Goal: Transaction & Acquisition: Purchase product/service

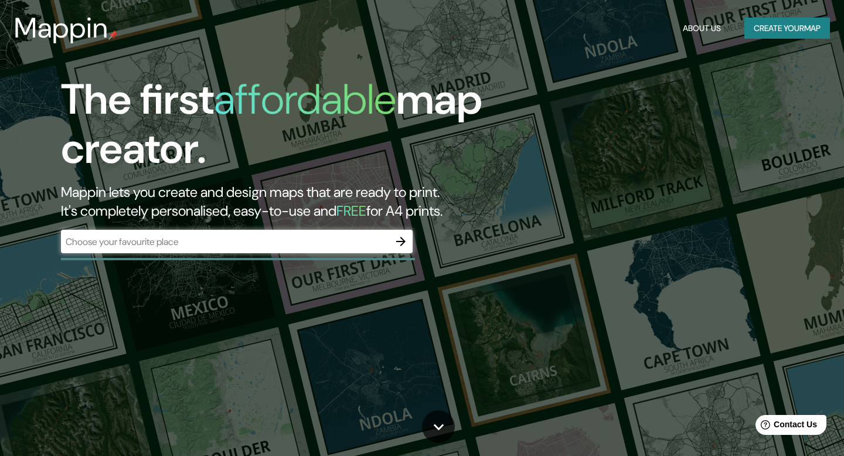
click at [262, 234] on div "​" at bounding box center [237, 241] width 352 height 23
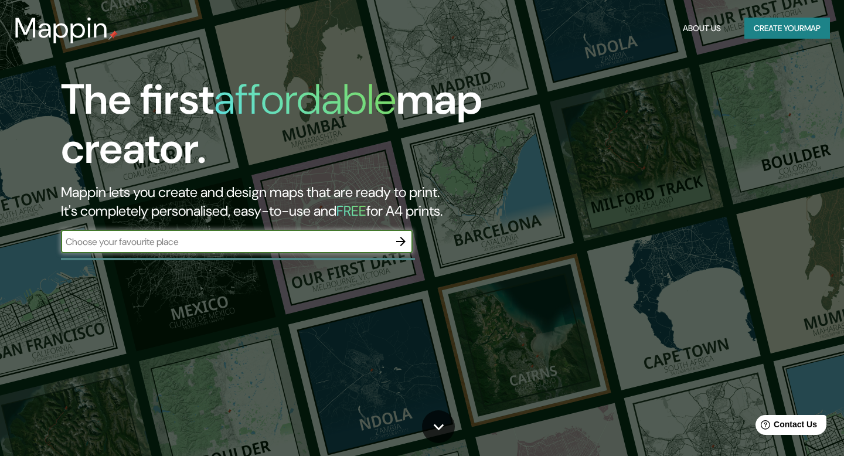
click at [260, 243] on input "text" at bounding box center [225, 241] width 328 height 13
click at [262, 246] on input "text" at bounding box center [225, 241] width 328 height 13
type input "[GEOGRAPHIC_DATA]"
click at [397, 241] on icon "button" at bounding box center [400, 241] width 9 height 9
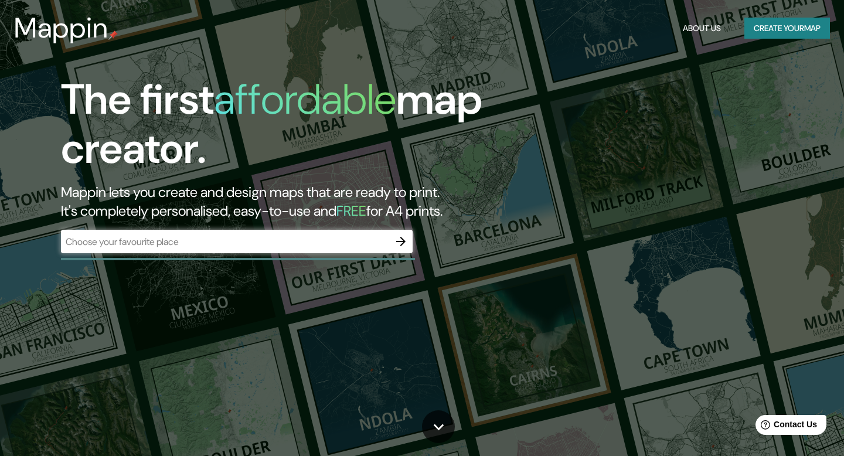
click at [127, 232] on div "​" at bounding box center [237, 241] width 352 height 23
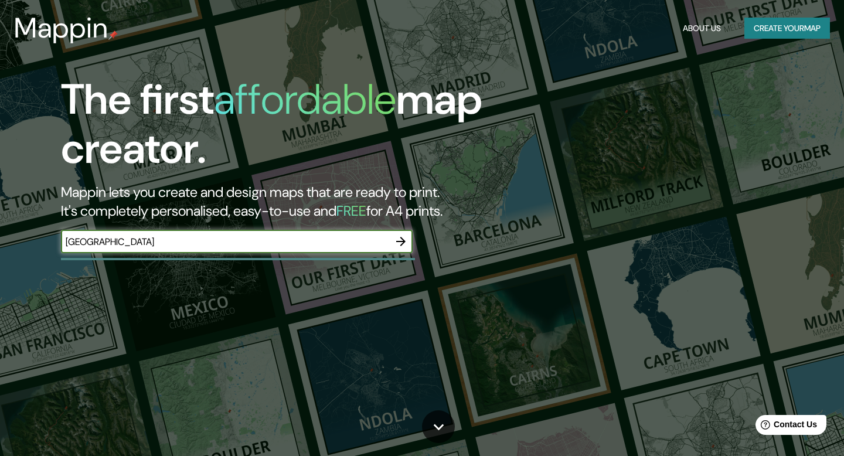
type input "[GEOGRAPHIC_DATA]"
click at [404, 242] on icon "button" at bounding box center [400, 241] width 9 height 9
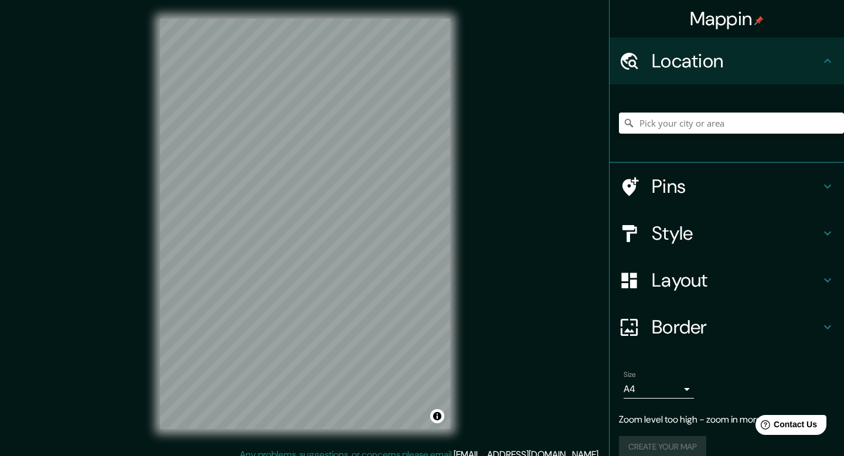
click at [672, 134] on div at bounding box center [731, 123] width 225 height 59
click at [588, 324] on div "Mappin Location Pins Style Layout Border Choose a border. Hint : you can make l…" at bounding box center [422, 233] width 844 height 467
click at [666, 128] on input "Pick your city or area" at bounding box center [731, 123] width 225 height 21
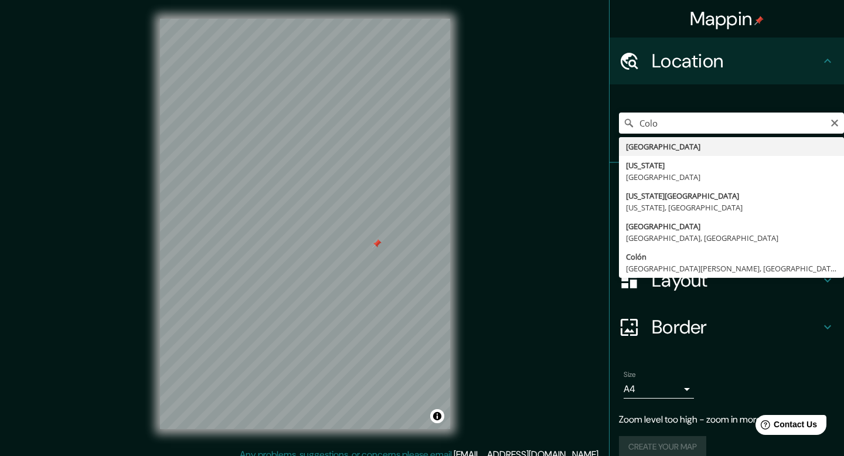
type input "[GEOGRAPHIC_DATA]"
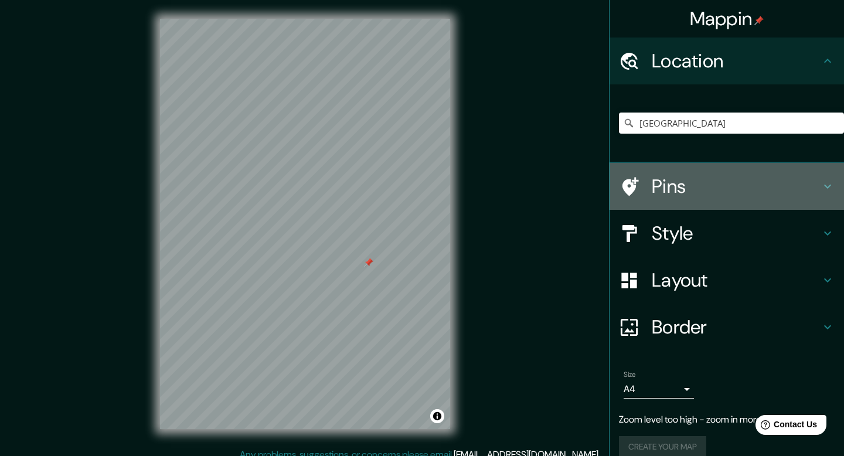
click at [687, 181] on h4 "Pins" at bounding box center [736, 186] width 169 height 23
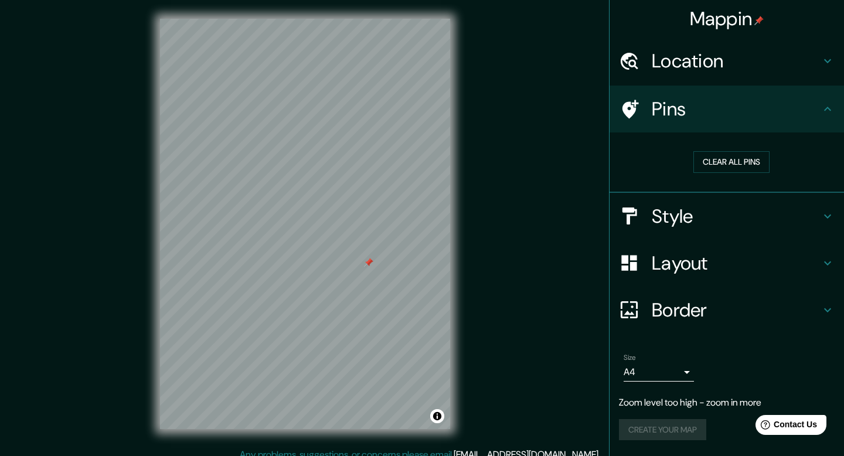
click at [679, 215] on h4 "Style" at bounding box center [736, 216] width 169 height 23
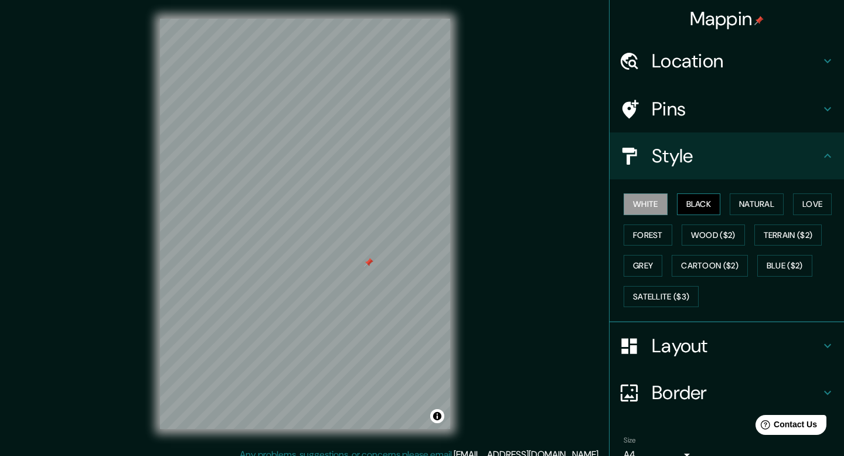
click at [690, 204] on button "Black" at bounding box center [699, 204] width 44 height 22
click at [661, 204] on button "White" at bounding box center [646, 204] width 44 height 22
click at [740, 202] on button "Natural" at bounding box center [757, 204] width 54 height 22
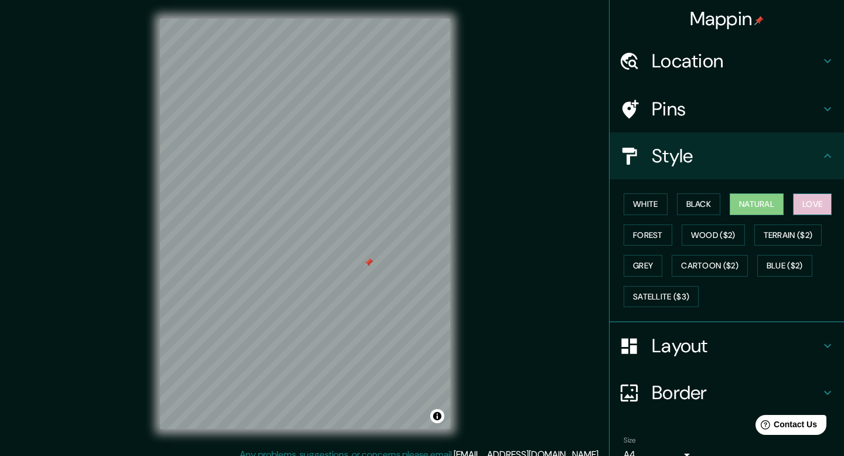
click at [815, 193] on button "Love" at bounding box center [812, 204] width 39 height 22
click at [652, 236] on button "Forest" at bounding box center [648, 235] width 49 height 22
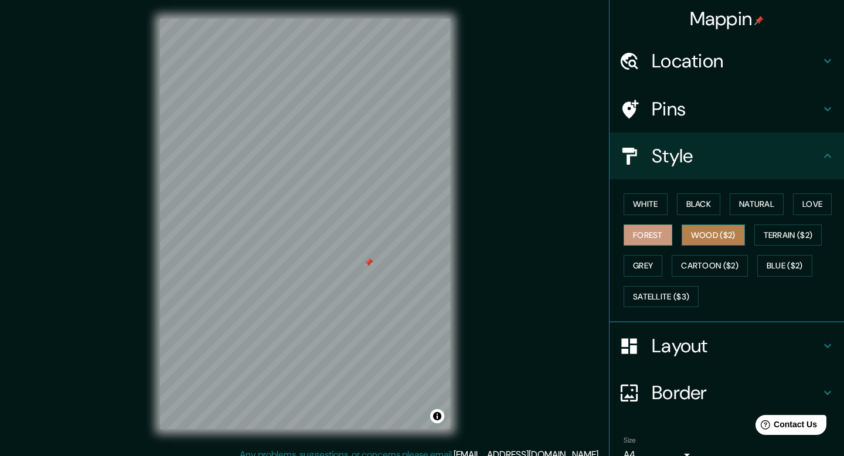
click at [718, 242] on button "Wood ($2)" at bounding box center [713, 235] width 63 height 22
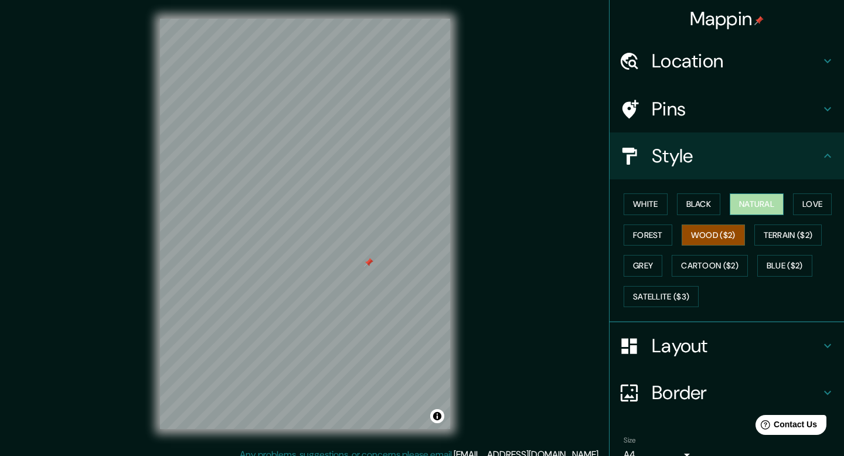
click at [766, 207] on button "Natural" at bounding box center [757, 204] width 54 height 22
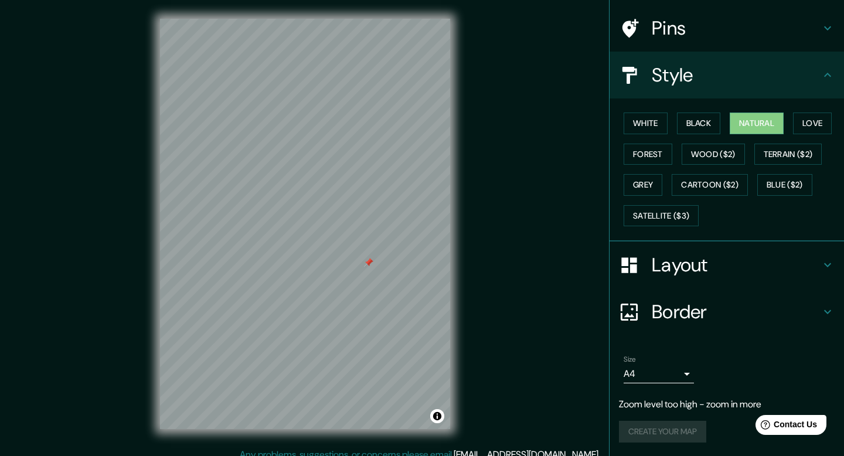
click at [725, 268] on h4 "Layout" at bounding box center [736, 264] width 169 height 23
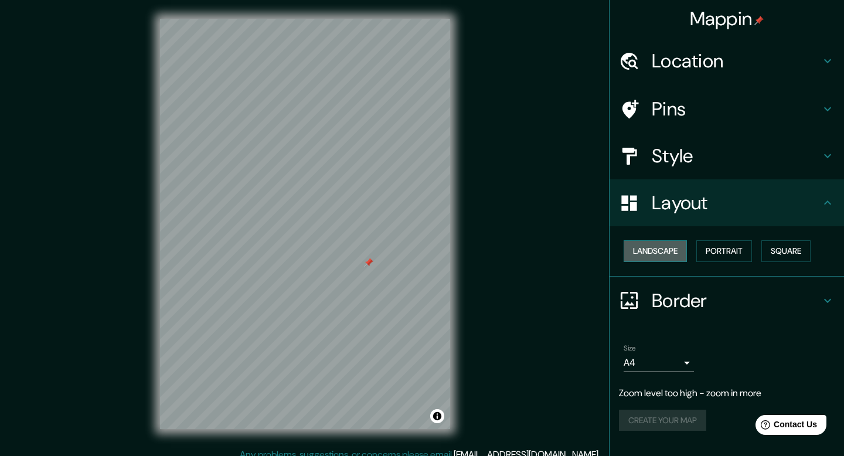
click at [671, 256] on button "Landscape" at bounding box center [655, 251] width 63 height 22
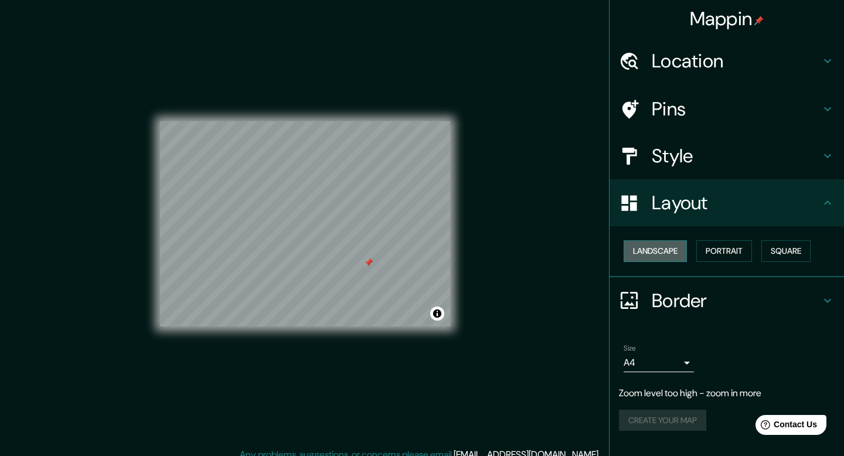
click at [671, 256] on button "Landscape" at bounding box center [655, 251] width 63 height 22
click at [720, 253] on button "Portrait" at bounding box center [724, 251] width 56 height 22
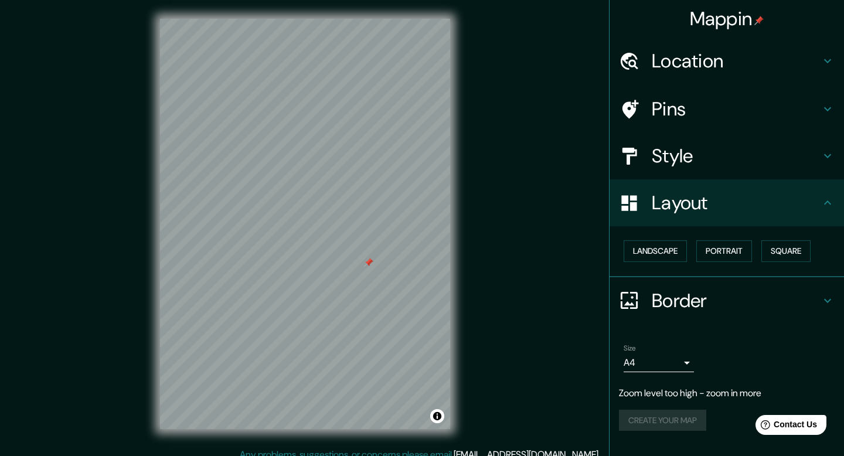
click at [763, 249] on div "Landscape [GEOGRAPHIC_DATA]" at bounding box center [731, 251] width 225 height 31
click at [780, 249] on button "Square" at bounding box center [785, 251] width 49 height 22
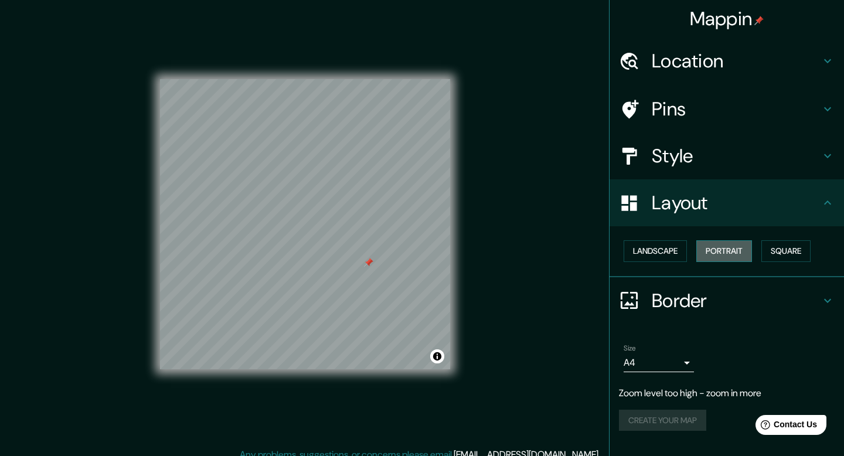
click at [740, 249] on button "Portrait" at bounding box center [724, 251] width 56 height 22
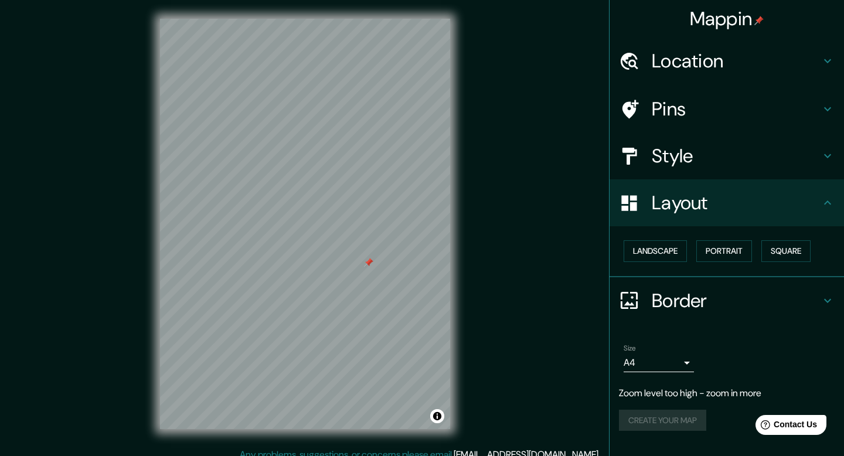
click at [679, 284] on div "Border" at bounding box center [727, 300] width 234 height 47
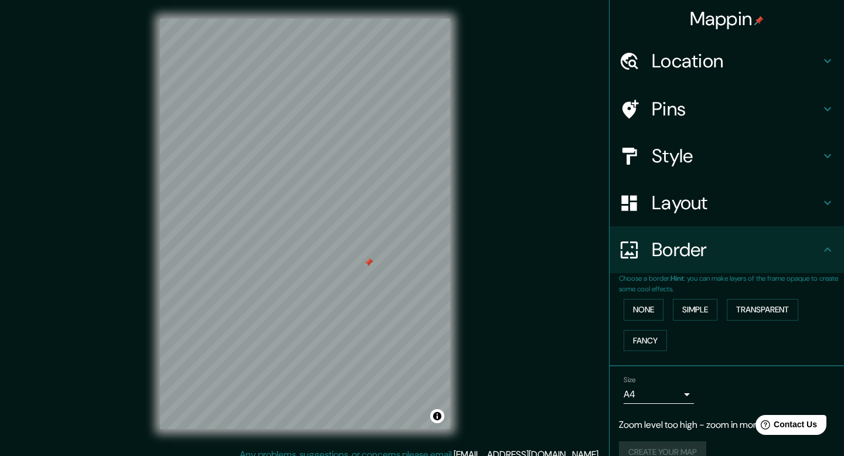
click at [675, 252] on h4 "Border" at bounding box center [736, 249] width 169 height 23
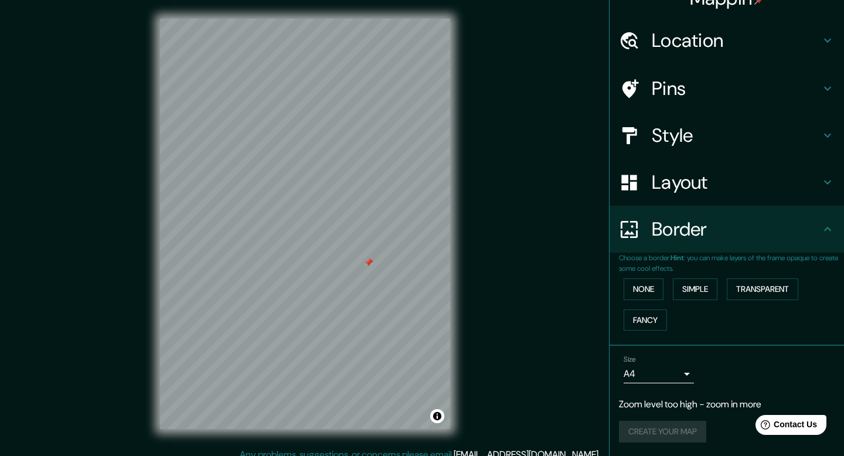
click at [635, 374] on body "Mappin Location [GEOGRAPHIC_DATA] Pins Style Layout Border Choose a border. Hin…" at bounding box center [422, 228] width 844 height 456
click at [646, 382] on li "A4" at bounding box center [659, 389] width 70 height 21
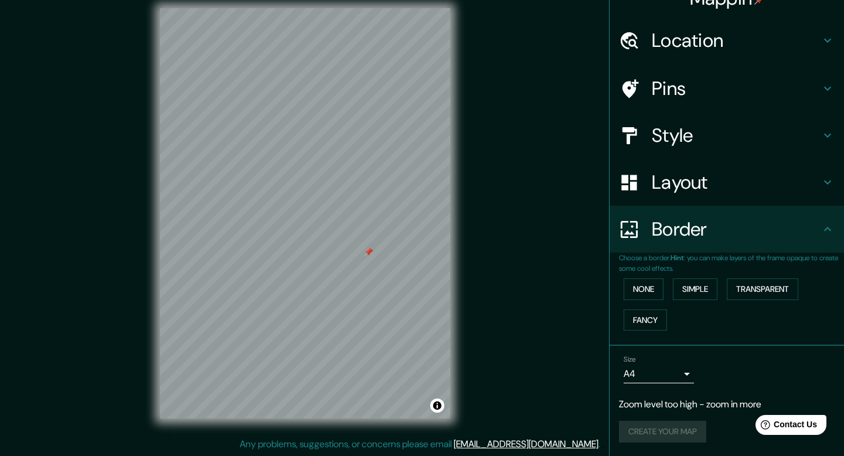
click at [675, 435] on div "Create your map" at bounding box center [727, 432] width 216 height 22
click at [672, 411] on div "Size A4 single Zoom level too high - zoom in more Create your map" at bounding box center [727, 400] width 216 height 101
click at [682, 444] on div "Size A4 single Zoom level too high - zoom in more Create your map" at bounding box center [727, 400] width 216 height 101
click at [650, 377] on body "Mappin Location [GEOGRAPHIC_DATA] Pins Style Layout Border Choose a border. Hin…" at bounding box center [422, 217] width 844 height 456
click at [656, 373] on div at bounding box center [422, 228] width 844 height 456
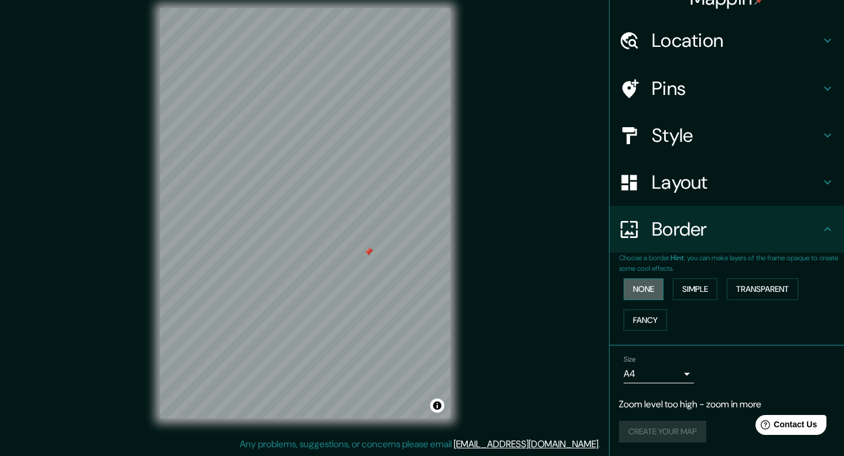
click at [649, 288] on button "None" at bounding box center [644, 289] width 40 height 22
click at [763, 289] on button "Transparent" at bounding box center [763, 289] width 72 height 22
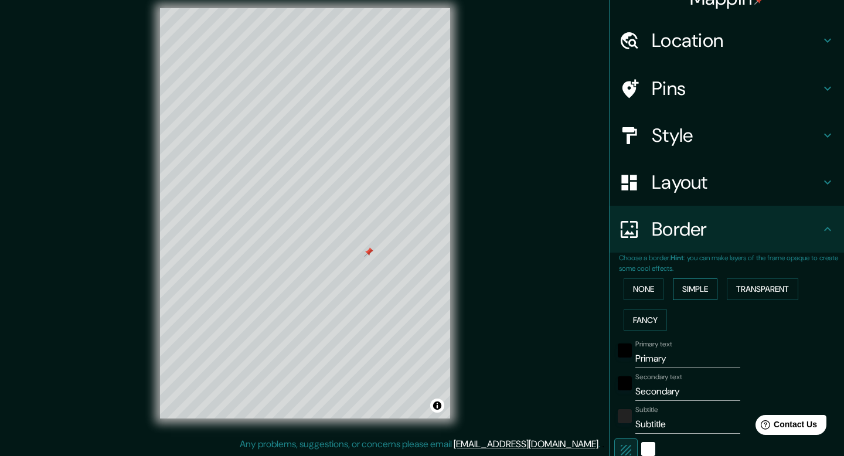
click at [707, 286] on button "Simple" at bounding box center [695, 289] width 45 height 22
click at [762, 285] on button "Transparent" at bounding box center [763, 289] width 72 height 22
click at [642, 325] on button "Fancy" at bounding box center [645, 320] width 43 height 22
click at [765, 295] on button "Transparent" at bounding box center [763, 289] width 72 height 22
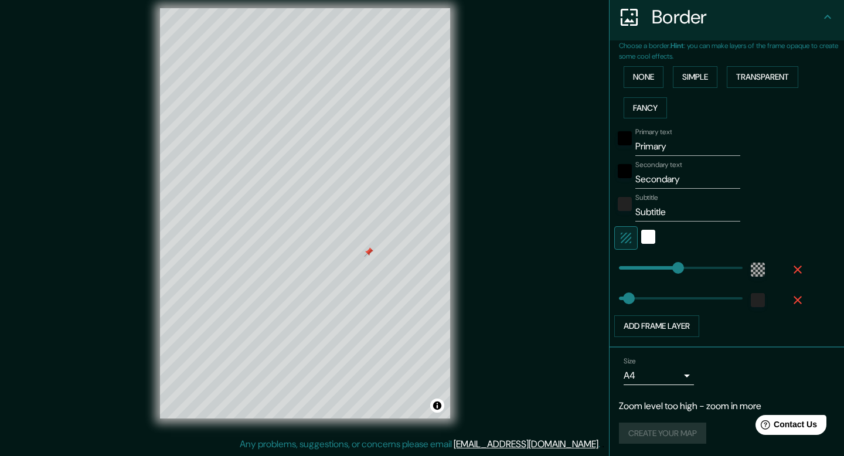
scroll to position [234, 0]
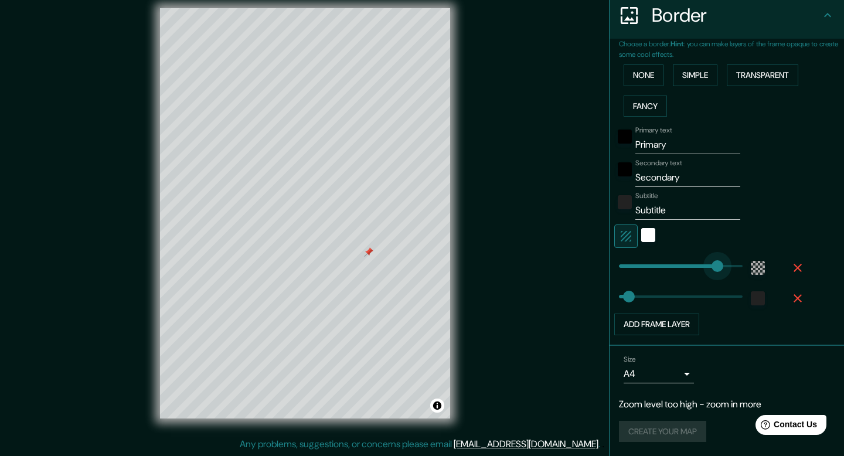
type input "479"
drag, startPoint x: 683, startPoint y: 264, endPoint x: 738, endPoint y: 264, distance: 55.7
type input "40"
type input "216"
drag, startPoint x: 734, startPoint y: 264, endPoint x: 673, endPoint y: 262, distance: 61.0
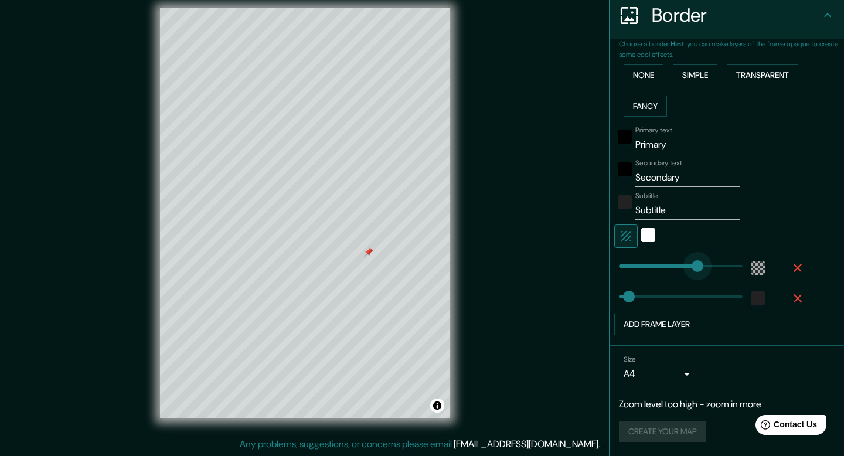
type input "40"
type input "139"
type input "40"
type input "82"
drag, startPoint x: 649, startPoint y: 261, endPoint x: 638, endPoint y: 261, distance: 10.5
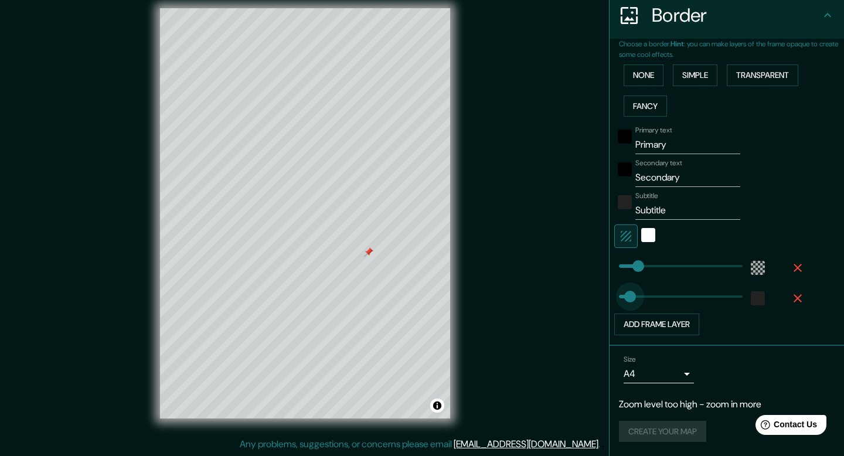
type input "120"
drag, startPoint x: 630, startPoint y: 291, endPoint x: 649, endPoint y: 291, distance: 18.8
type input "49"
drag, startPoint x: 649, startPoint y: 291, endPoint x: 622, endPoint y: 291, distance: 27.0
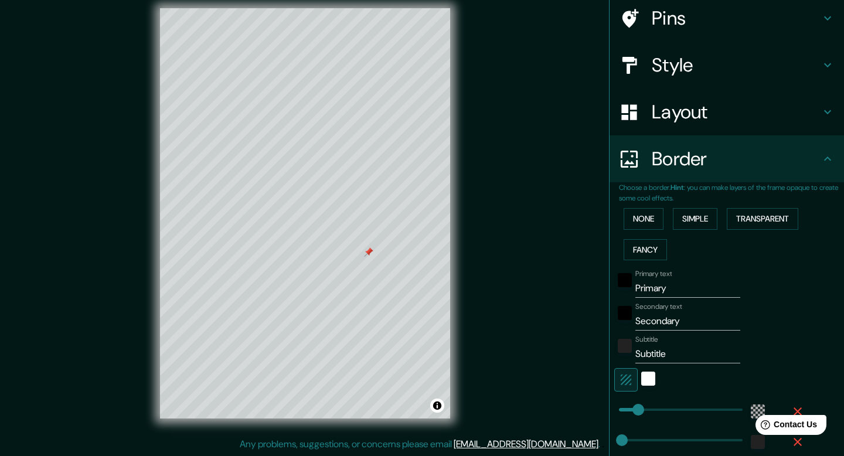
scroll to position [8, 0]
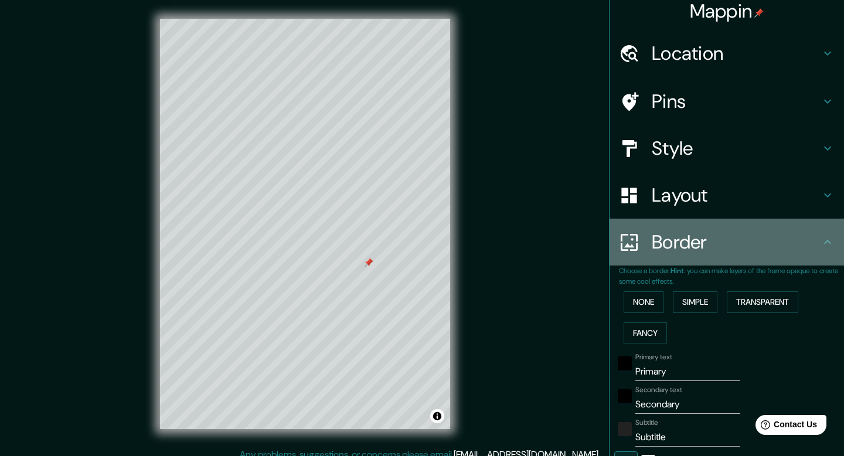
click at [687, 235] on h4 "Border" at bounding box center [736, 241] width 169 height 23
click at [697, 236] on h4 "Border" at bounding box center [736, 241] width 169 height 23
click at [812, 242] on h4 "Border" at bounding box center [736, 241] width 169 height 23
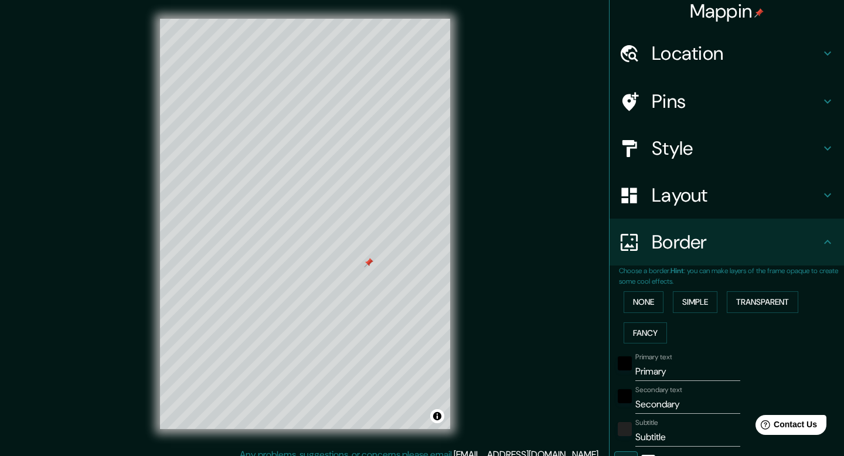
click at [829, 242] on icon at bounding box center [827, 242] width 7 height 4
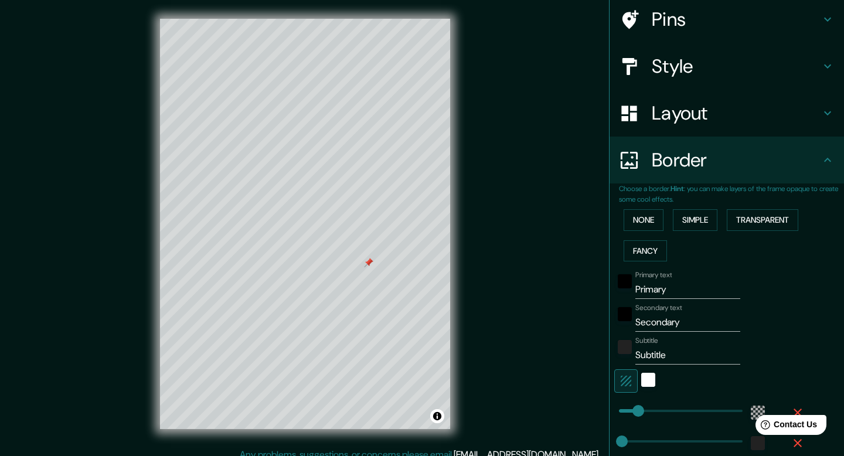
scroll to position [234, 0]
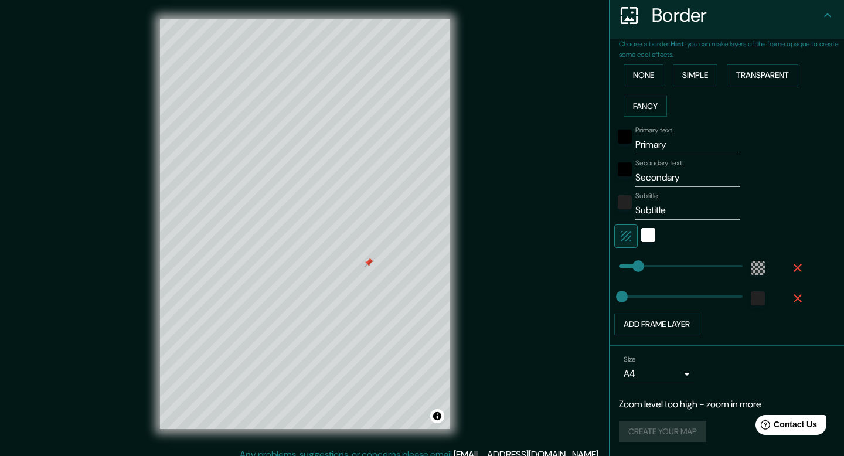
click at [669, 426] on div "Create your map" at bounding box center [727, 432] width 216 height 22
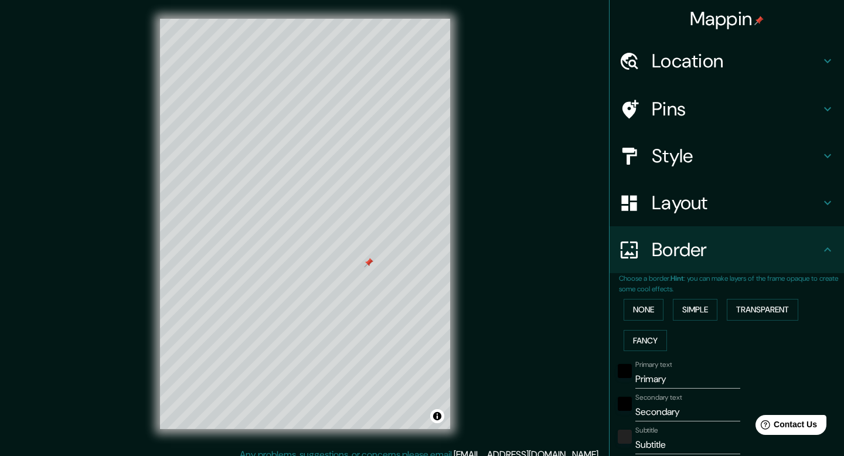
click at [714, 207] on h4 "Layout" at bounding box center [736, 202] width 169 height 23
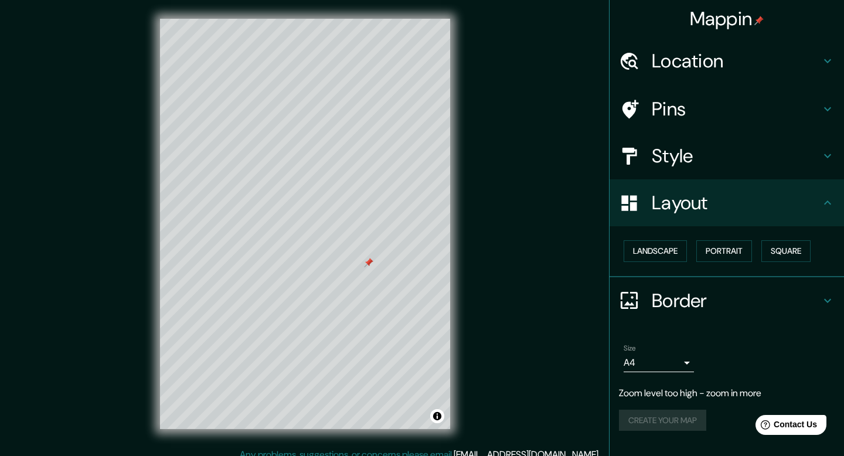
click at [686, 421] on div "Create your map" at bounding box center [727, 421] width 216 height 22
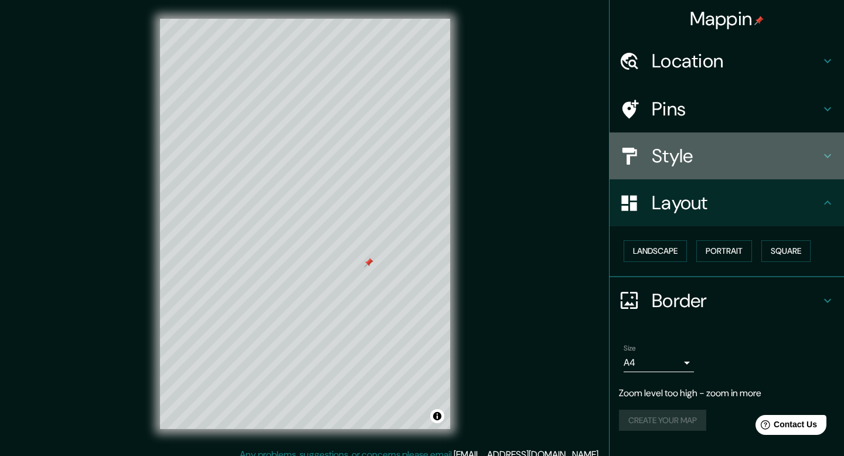
click at [688, 168] on div "Style" at bounding box center [727, 155] width 234 height 47
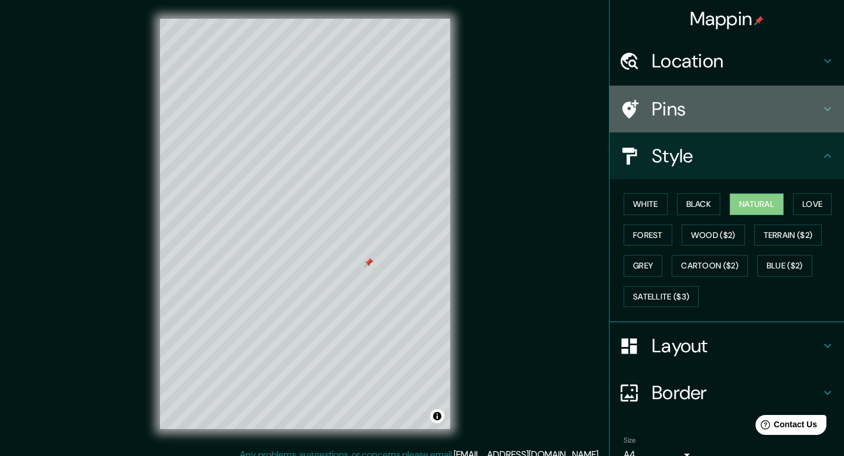
click at [696, 108] on h4 "Pins" at bounding box center [736, 108] width 169 height 23
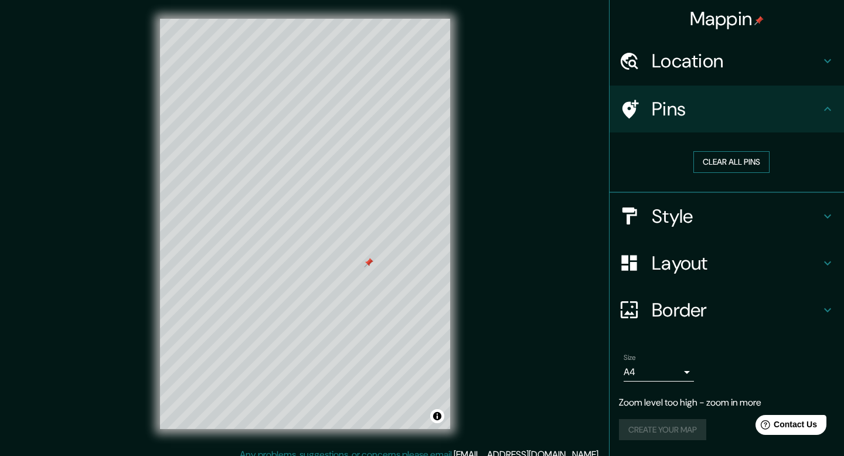
click at [720, 161] on button "Clear all pins" at bounding box center [731, 162] width 76 height 22
click at [688, 72] on h4 "Location" at bounding box center [736, 60] width 169 height 23
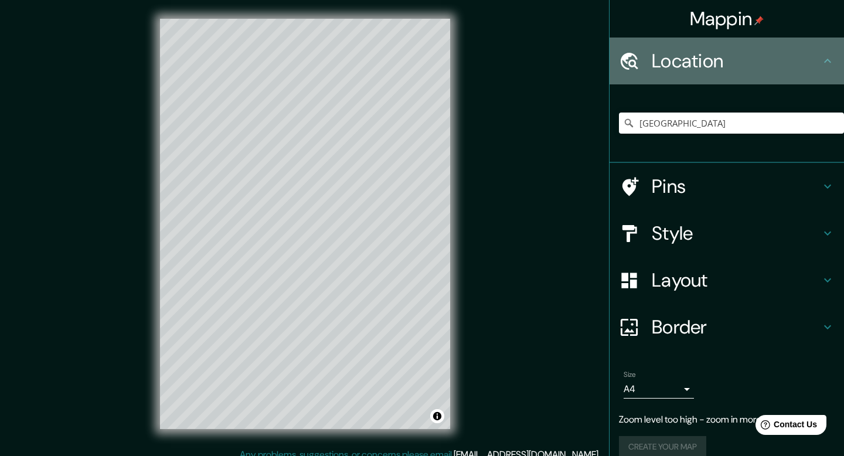
click at [688, 72] on h4 "Location" at bounding box center [736, 60] width 169 height 23
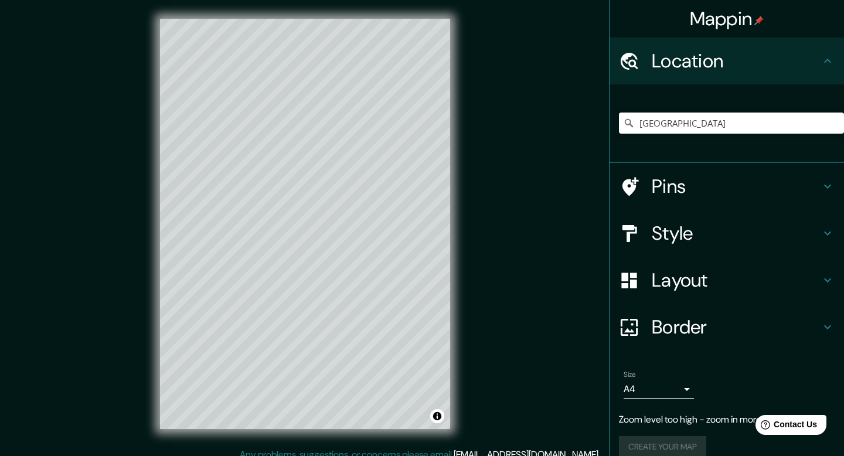
scroll to position [15, 0]
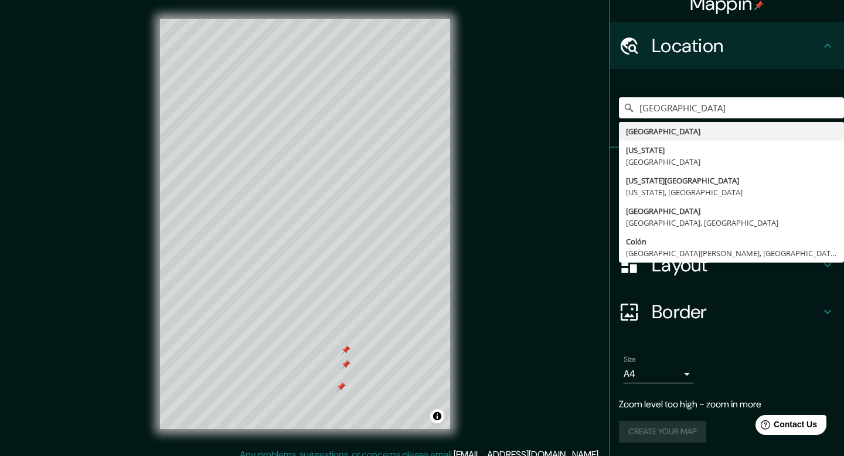
click at [345, 362] on div at bounding box center [345, 364] width 9 height 9
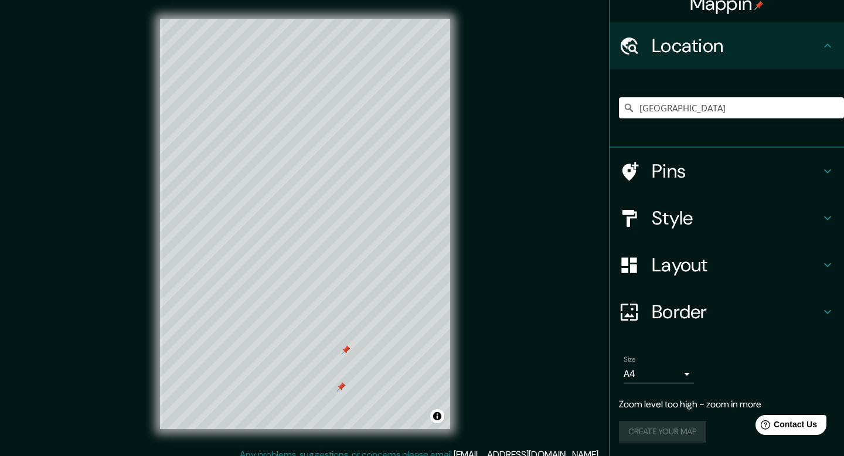
click at [514, 189] on div "Mappin Location [GEOGRAPHIC_DATA] [GEOGRAPHIC_DATA] [US_STATE] [GEOGRAPHIC_DATA…" at bounding box center [422, 233] width 844 height 467
click at [661, 187] on div "Pins" at bounding box center [727, 171] width 234 height 47
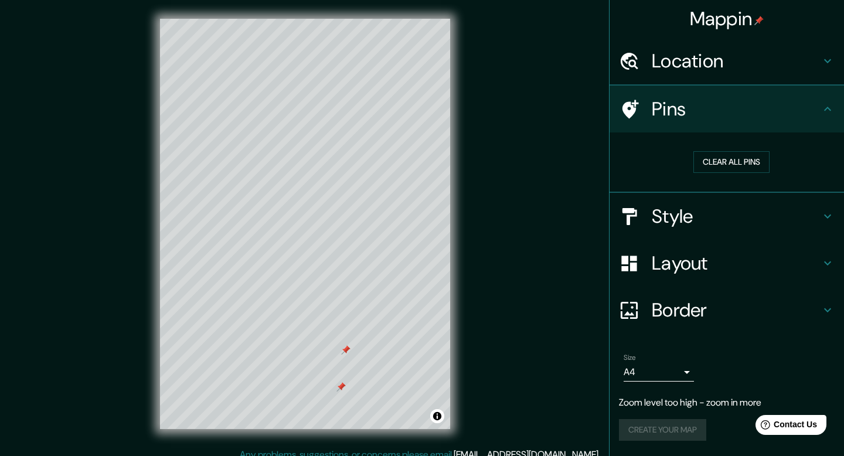
scroll to position [0, 0]
click at [721, 153] on button "Clear all pins" at bounding box center [731, 162] width 76 height 22
click at [649, 441] on div "Size A4 single Zoom level too high - zoom in more Create your map" at bounding box center [727, 399] width 216 height 101
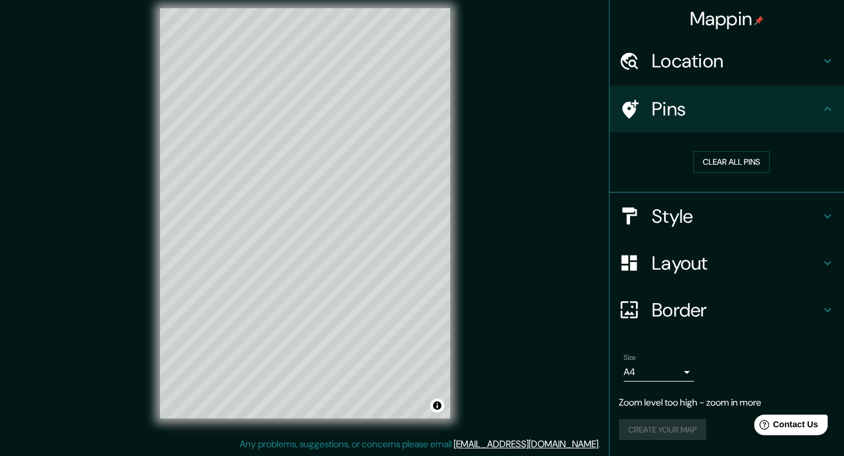
click at [784, 433] on div "Help Contact Us" at bounding box center [791, 424] width 74 height 21
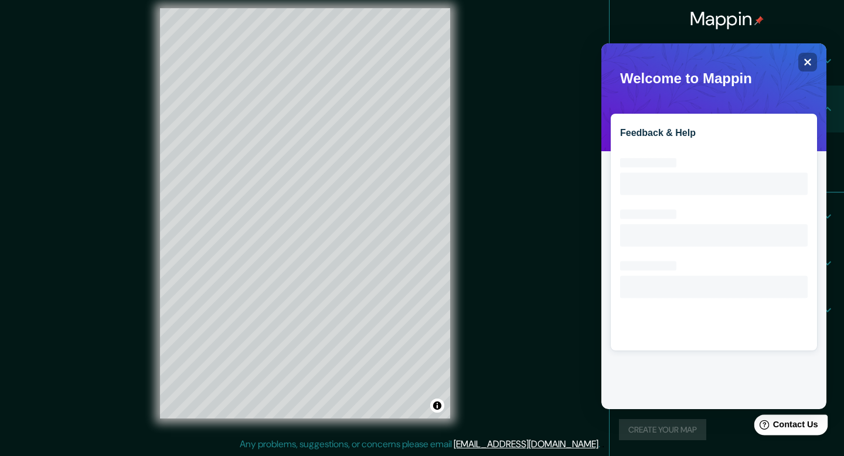
scroll to position [0, 0]
click at [671, 440] on div "Create your map" at bounding box center [727, 430] width 216 height 22
click at [807, 64] on icon "Close" at bounding box center [807, 61] width 9 height 9
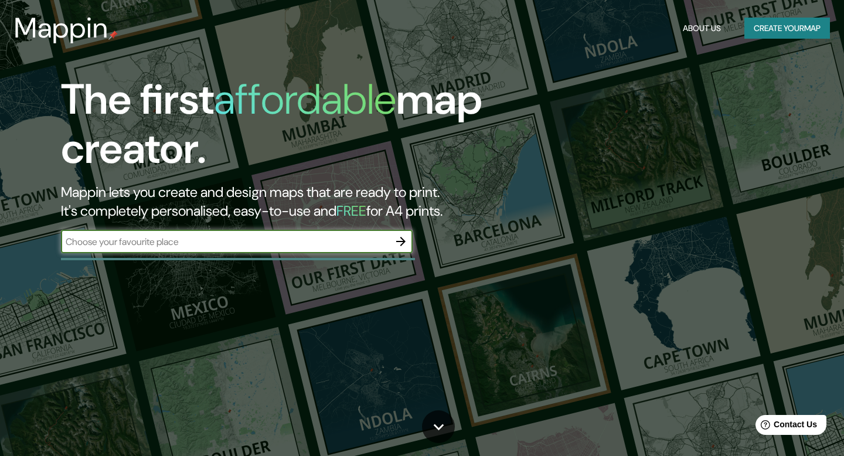
click at [780, 31] on button "Create your map" at bounding box center [787, 29] width 86 height 22
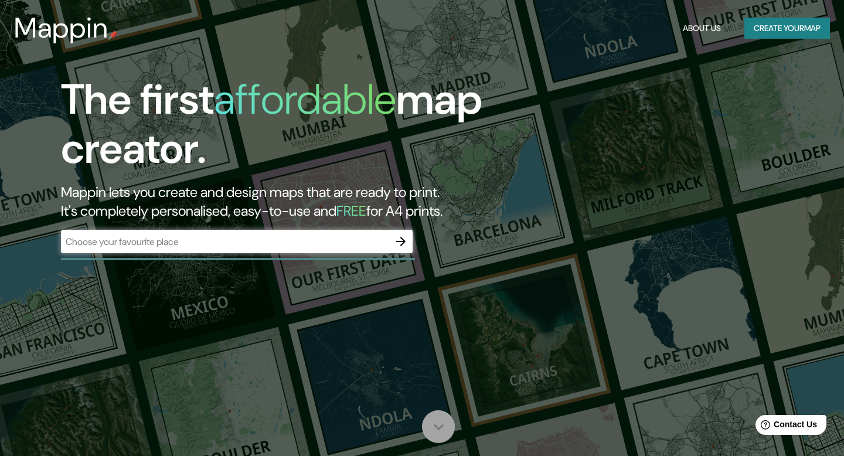
click at [441, 421] on icon at bounding box center [438, 427] width 21 height 21
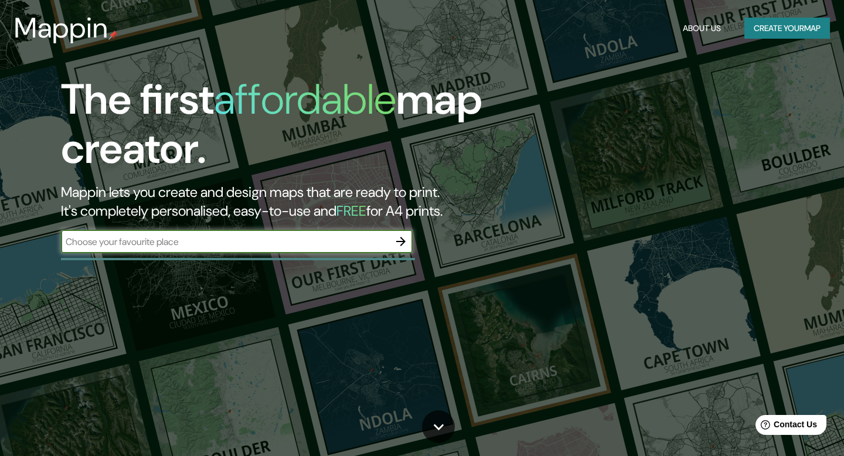
click at [344, 237] on input "text" at bounding box center [225, 241] width 328 height 13
click at [756, 18] on button "Create your map" at bounding box center [787, 29] width 86 height 22
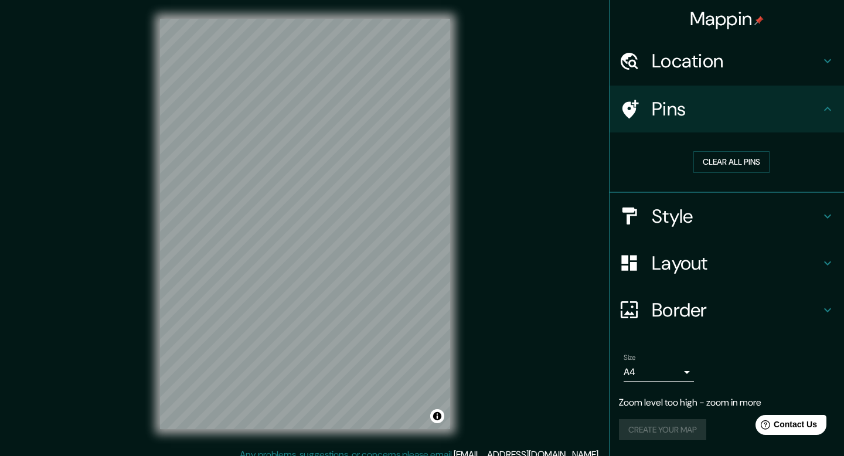
click at [537, 332] on div "Mappin Location Pins Clear all pins Style Layout Border Choose a border. Hint :…" at bounding box center [422, 233] width 844 height 467
